Goal: Navigation & Orientation: Find specific page/section

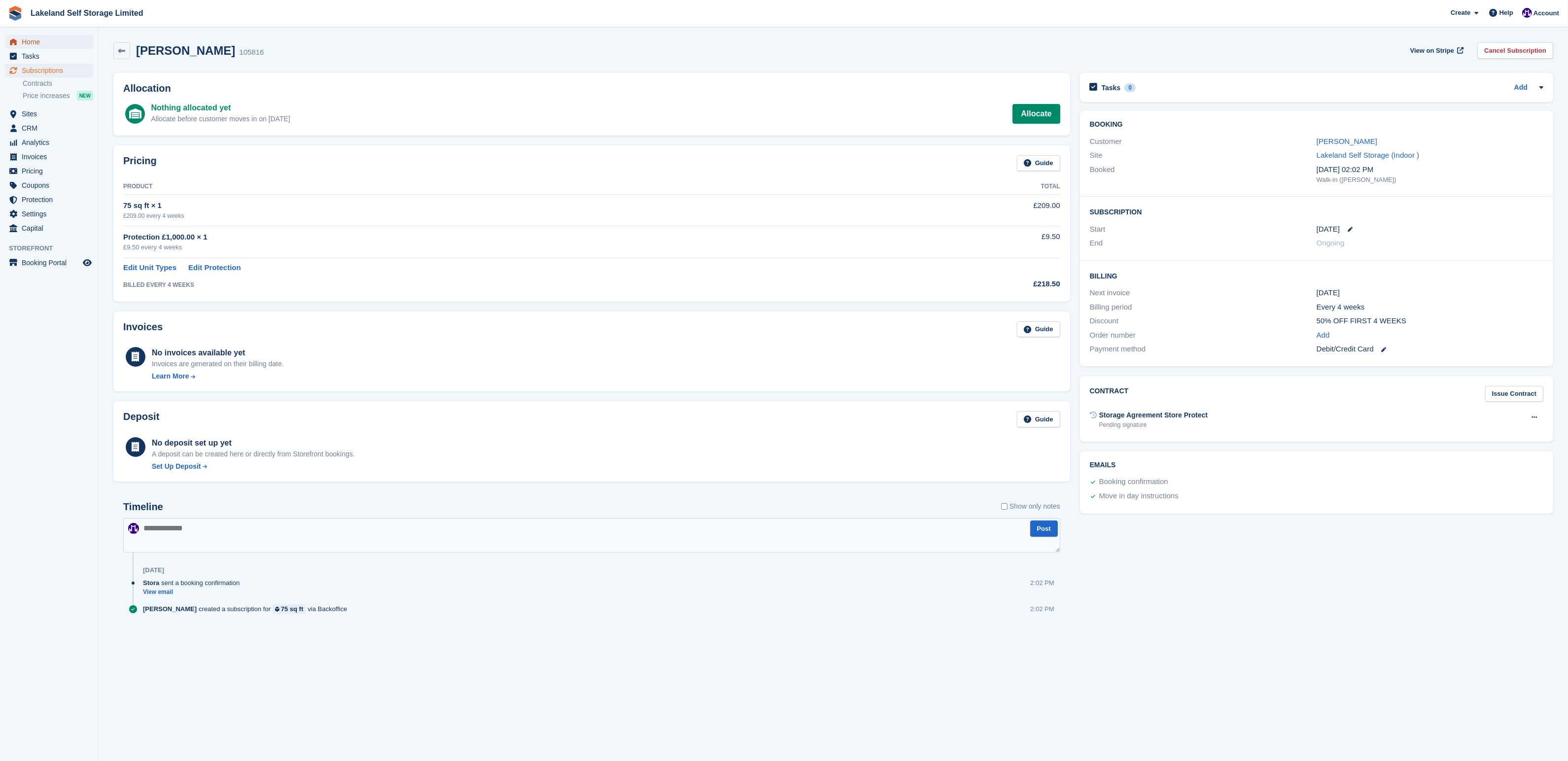
click at [46, 40] on span "Home" at bounding box center [51, 41] width 59 height 14
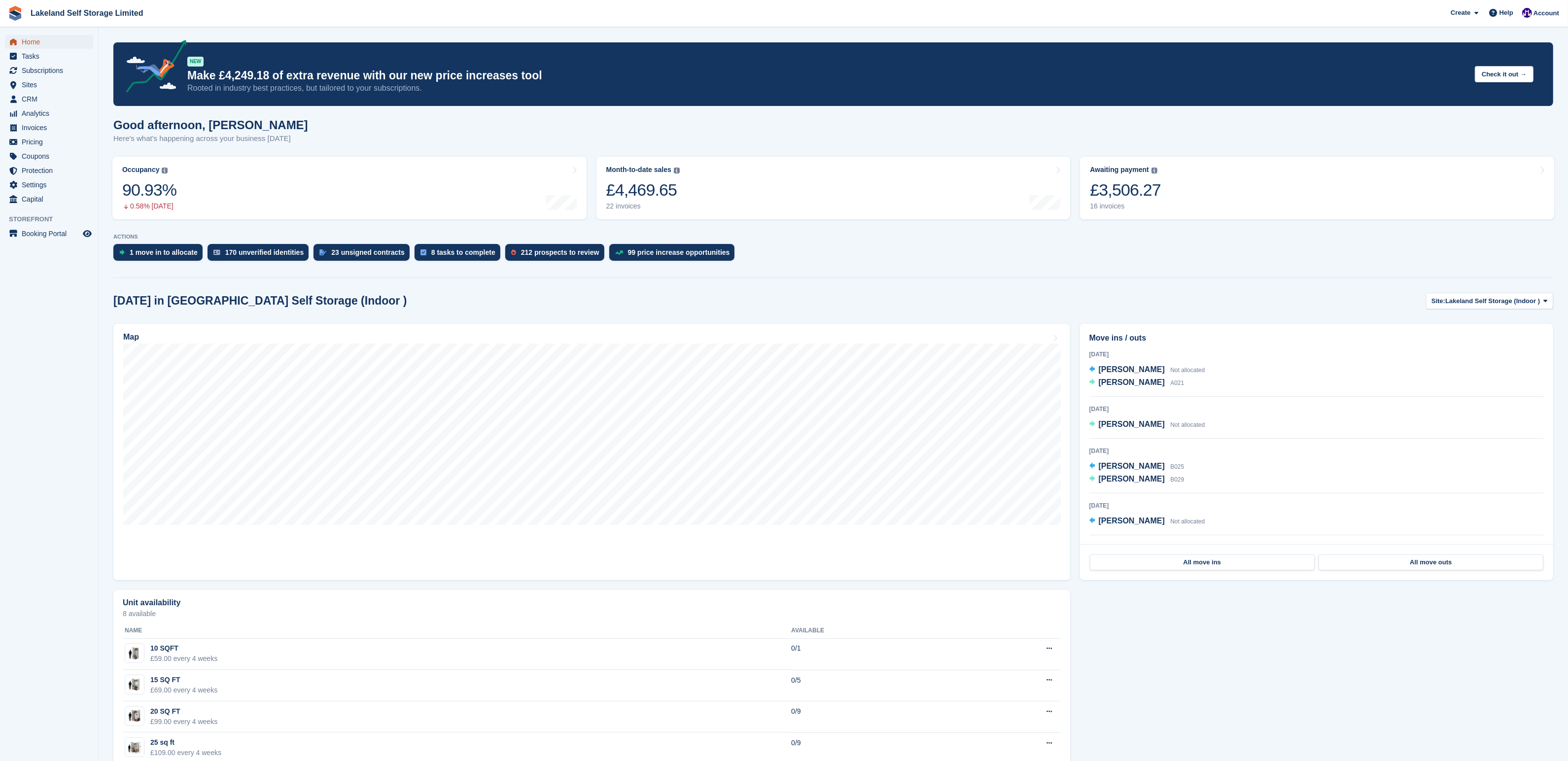
click at [39, 42] on span "Home" at bounding box center [51, 41] width 59 height 14
click at [49, 45] on span "Home" at bounding box center [51, 41] width 59 height 14
